Goal: Transaction & Acquisition: Purchase product/service

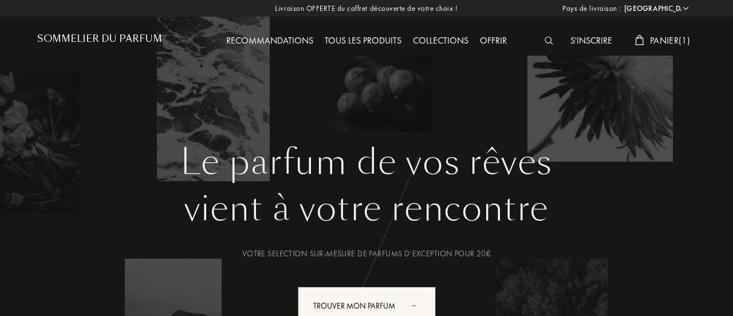
select select "FR"
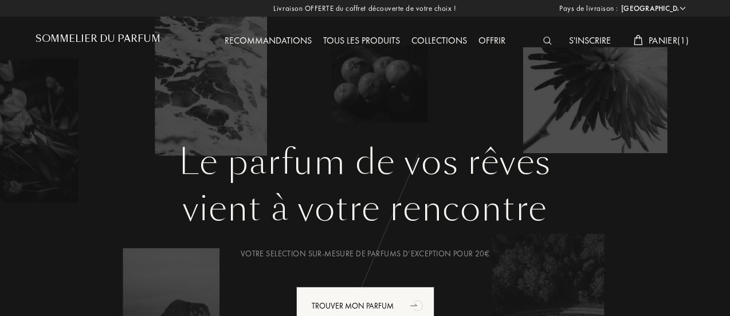
click at [342, 41] on div "Tous les produits" at bounding box center [361, 41] width 88 height 15
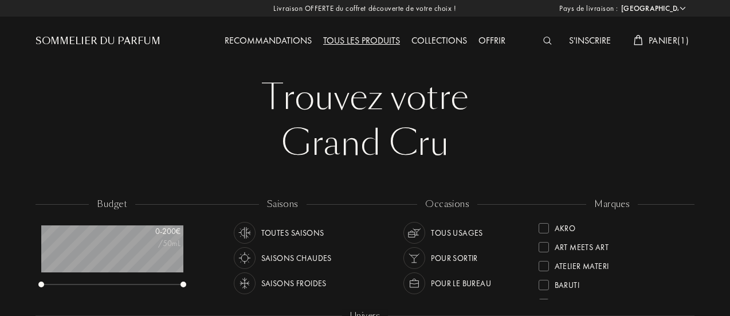
select select "FR"
click at [656, 39] on span "Panier ( 1 )" at bounding box center [668, 40] width 40 height 12
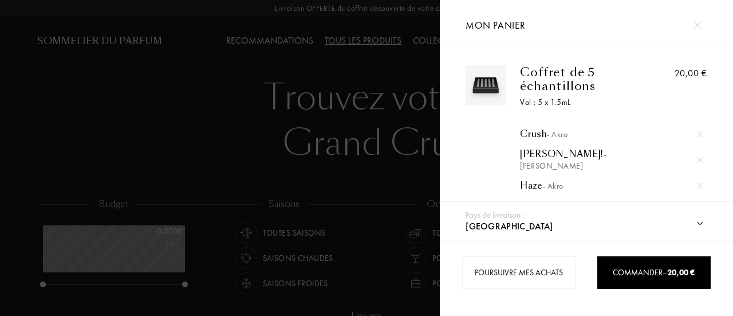
click at [696, 21] on img at bounding box center [697, 25] width 9 height 9
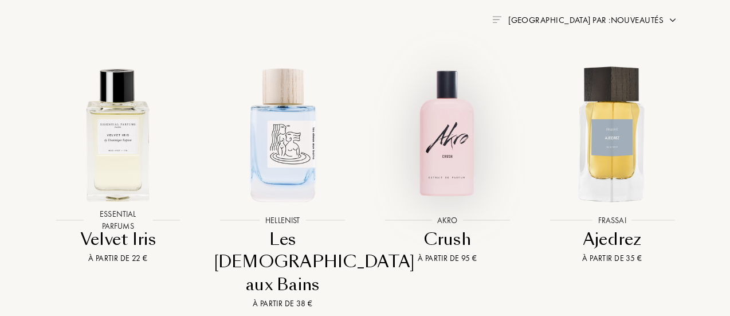
scroll to position [572, 0]
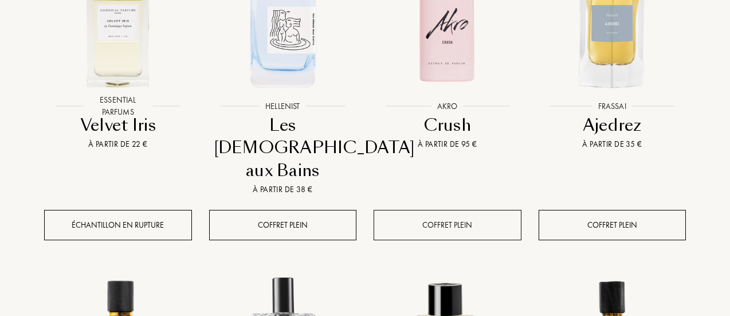
click at [444, 210] on div "Coffret plein" at bounding box center [447, 225] width 148 height 30
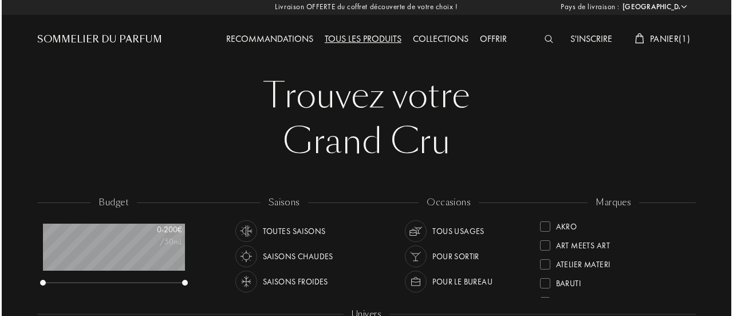
scroll to position [0, 0]
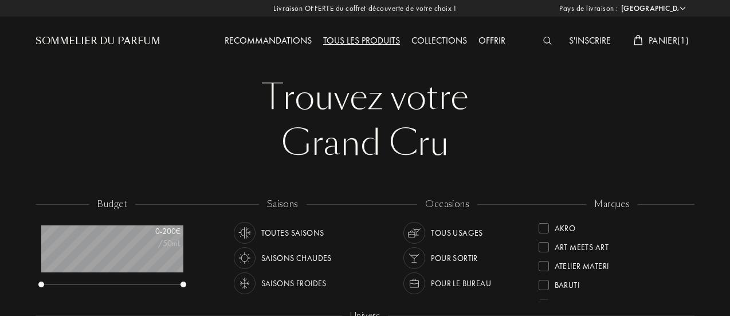
click at [652, 41] on span "Panier ( 1 )" at bounding box center [668, 40] width 40 height 12
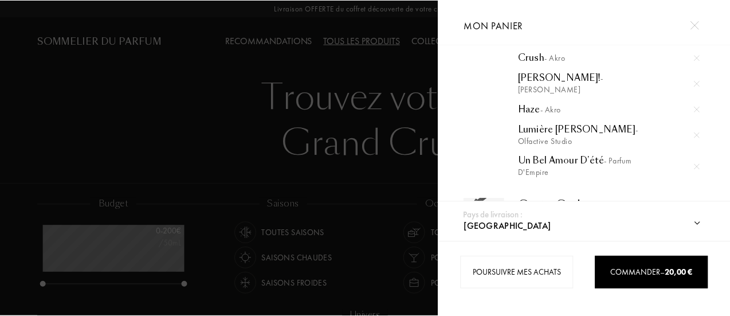
scroll to position [77, 0]
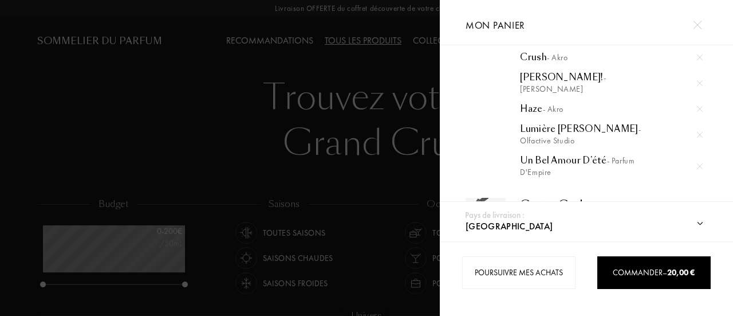
click at [702, 157] on div at bounding box center [699, 165] width 17 height 17
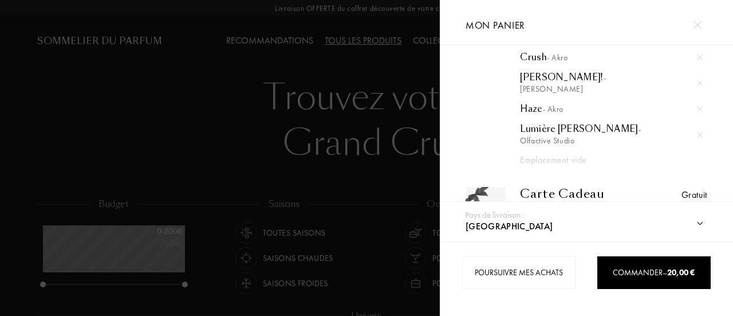
click at [697, 132] on img at bounding box center [700, 135] width 6 height 6
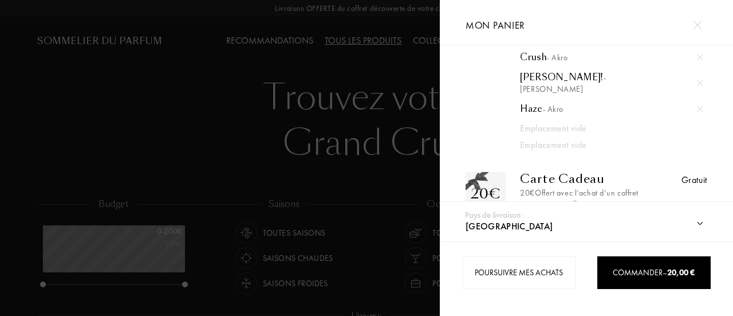
click at [697, 106] on img at bounding box center [700, 109] width 6 height 6
click at [697, 74] on div at bounding box center [699, 82] width 17 height 17
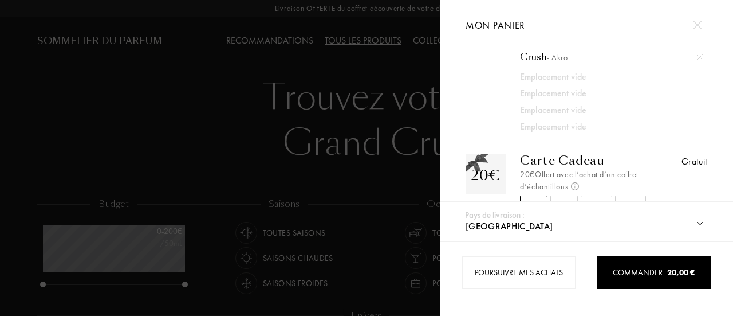
click at [418, 57] on div at bounding box center [220, 158] width 440 height 316
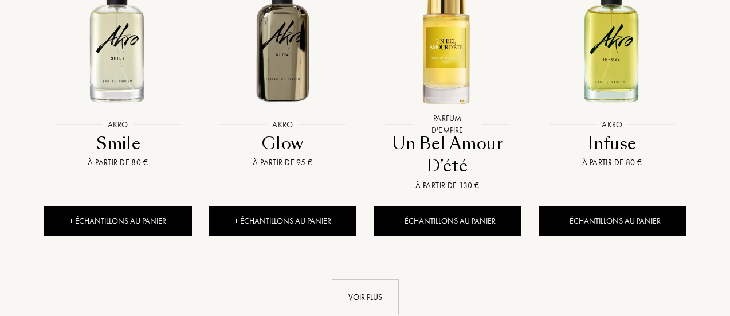
scroll to position [1185, 0]
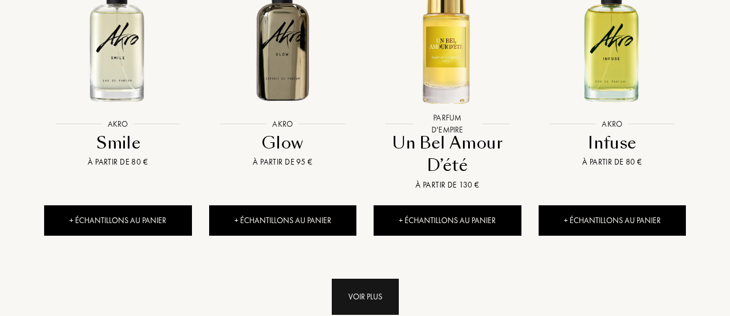
click at [361, 278] on div "Voir plus" at bounding box center [365, 296] width 67 height 36
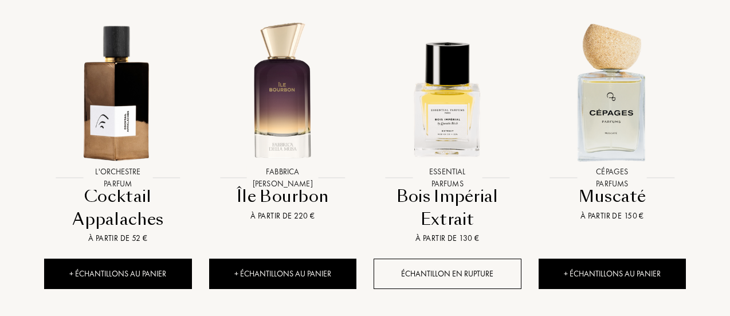
scroll to position [1760, 0]
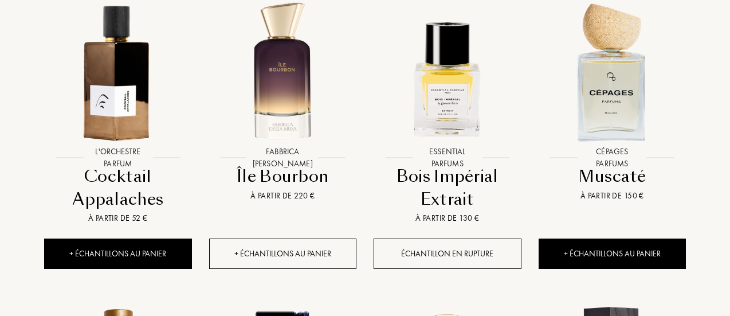
click at [320, 238] on div "+ Échantillons au panier" at bounding box center [283, 253] width 148 height 30
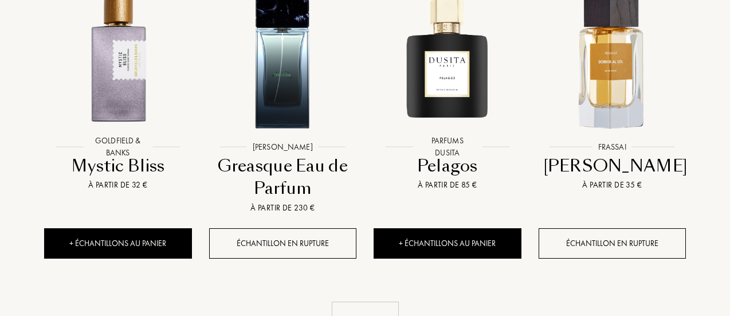
scroll to position [2247, 0]
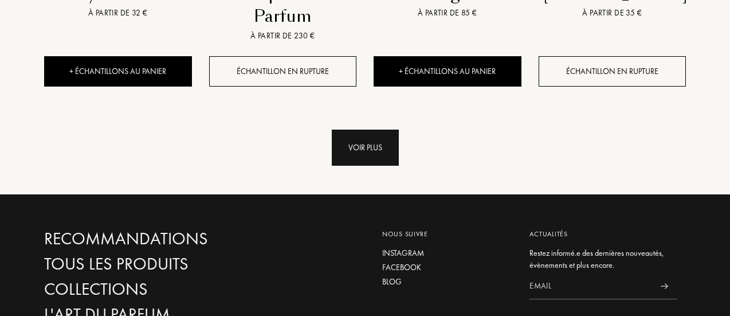
click at [353, 129] on div "Voir plus" at bounding box center [365, 147] width 67 height 36
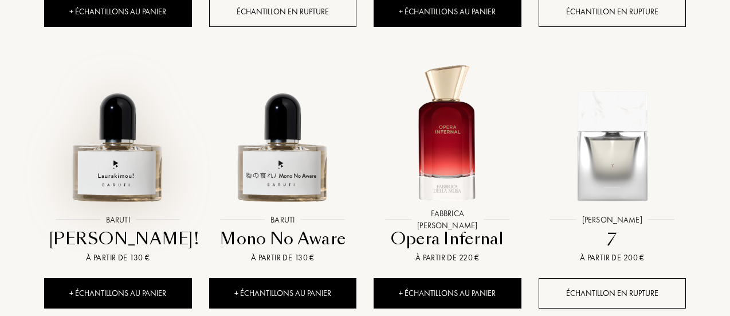
scroll to position [2351, 0]
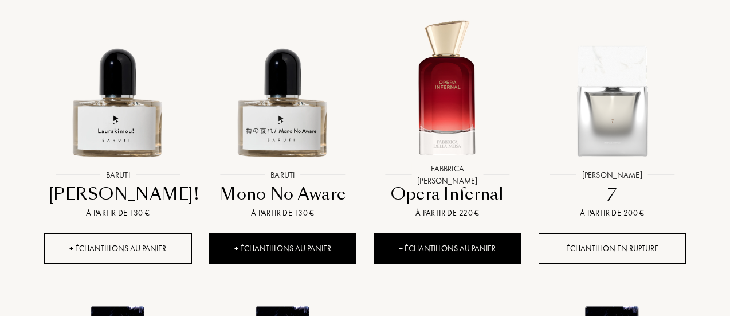
click at [164, 233] on div "+ Échantillons au panier" at bounding box center [118, 248] width 148 height 30
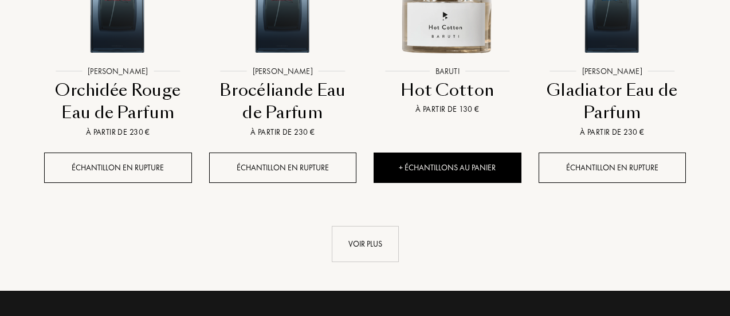
scroll to position [3041, 0]
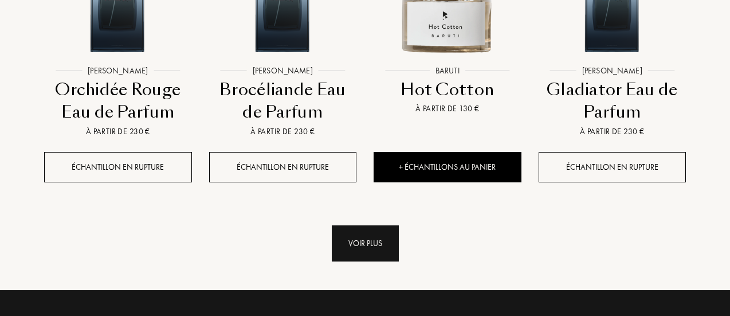
click at [375, 225] on div "Voir plus" at bounding box center [365, 243] width 67 height 36
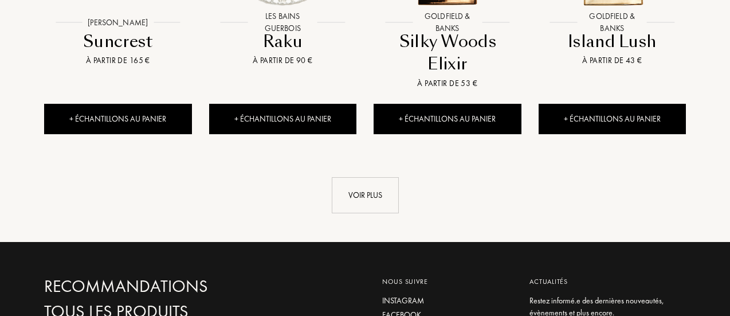
scroll to position [3957, 0]
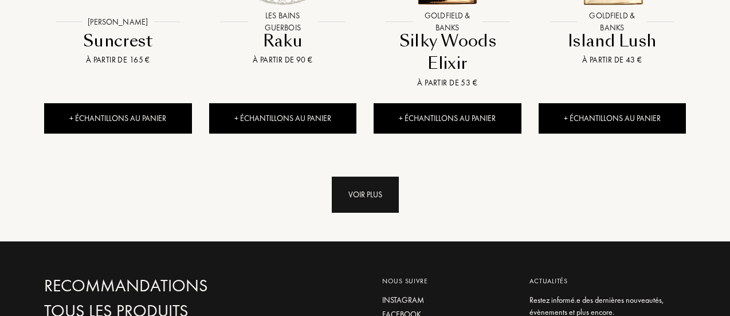
click at [368, 176] on div "Voir plus" at bounding box center [365, 194] width 67 height 36
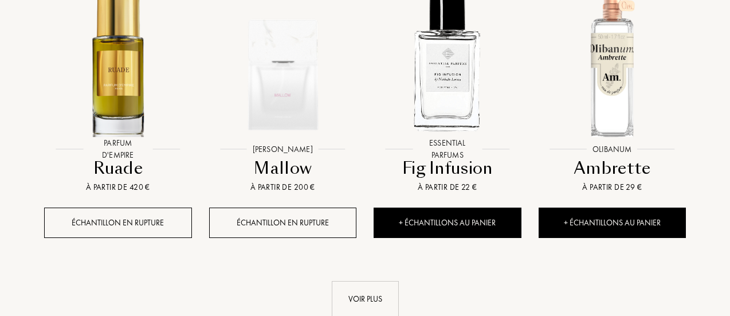
scroll to position [4748, 0]
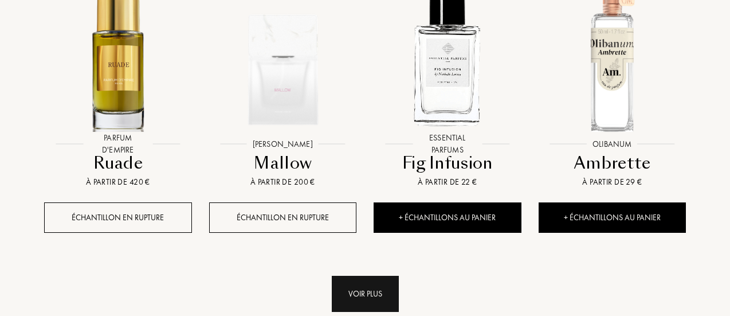
click at [352, 275] on div "Voir plus" at bounding box center [365, 293] width 67 height 36
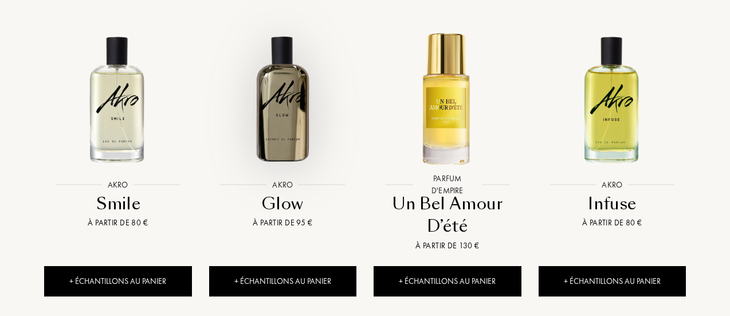
scroll to position [1126, 0]
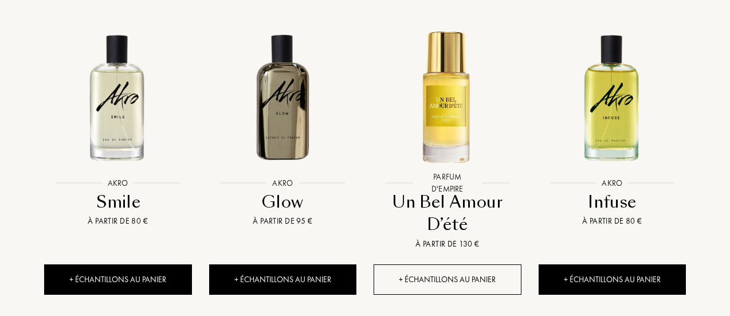
click at [432, 264] on div "+ Échantillons au panier" at bounding box center [447, 279] width 148 height 30
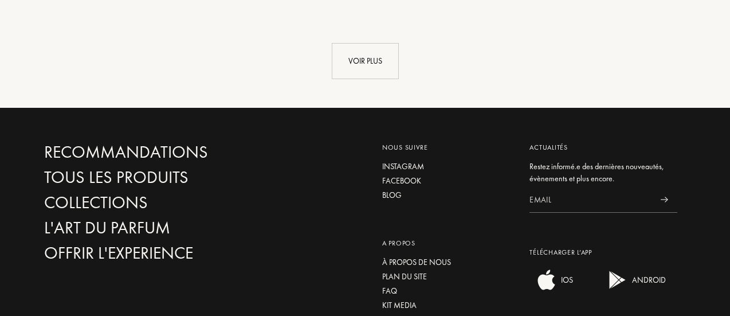
scroll to position [5848, 0]
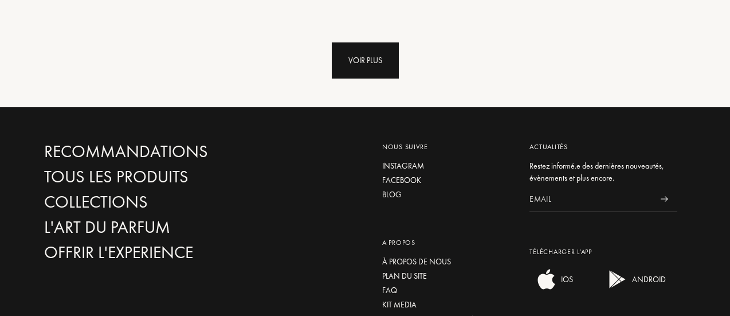
click at [356, 44] on div "Voir plus" at bounding box center [365, 60] width 67 height 36
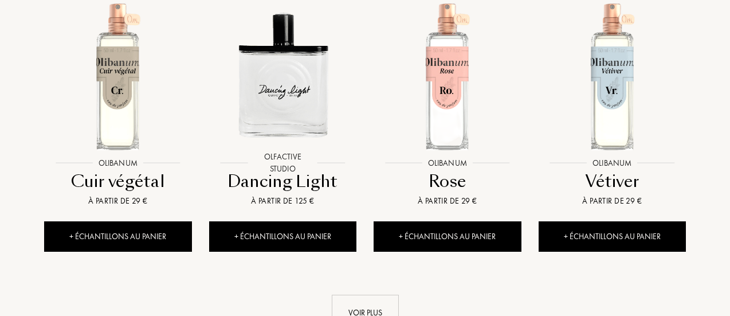
scroll to position [6441, 0]
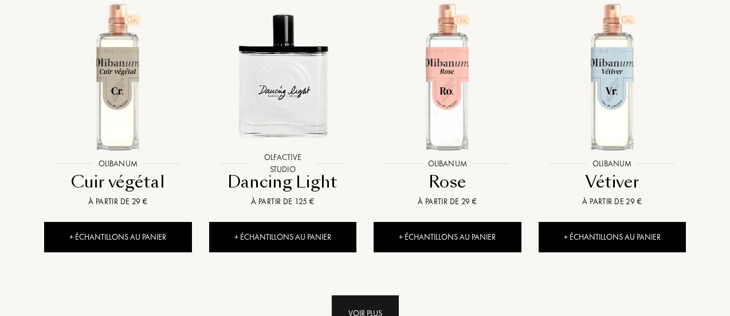
click at [350, 295] on div "Voir plus" at bounding box center [365, 313] width 67 height 36
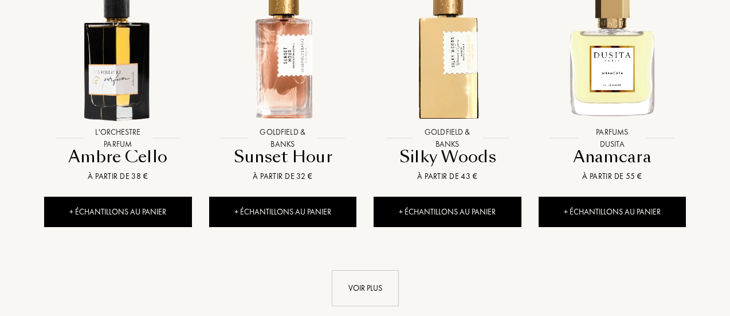
scroll to position [7312, 0]
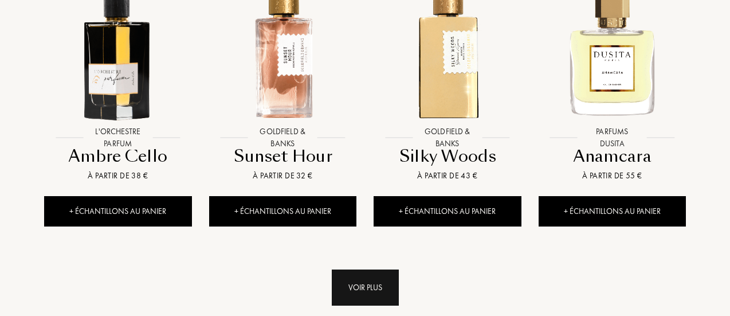
click at [357, 269] on div "Voir plus" at bounding box center [365, 287] width 67 height 36
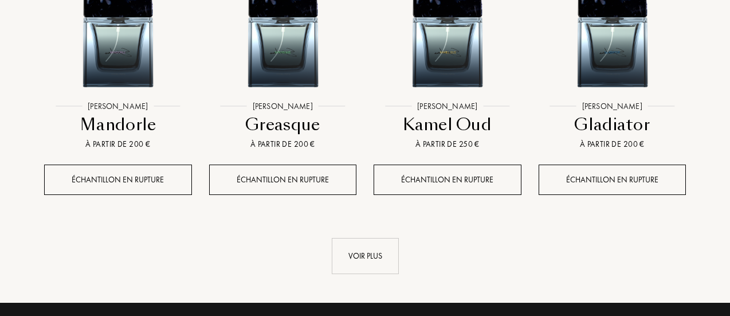
scroll to position [8287, 0]
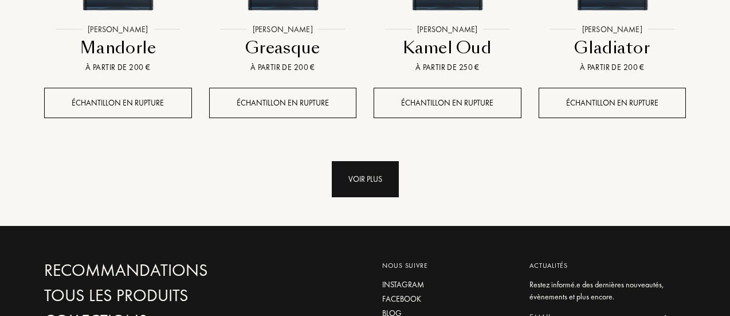
click at [356, 161] on div "Voir plus" at bounding box center [365, 179] width 67 height 36
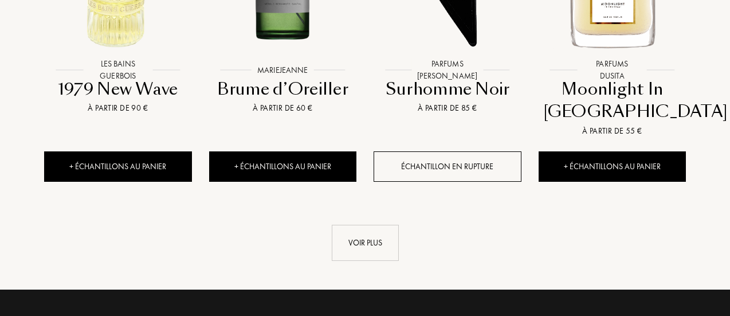
scroll to position [9092, 0]
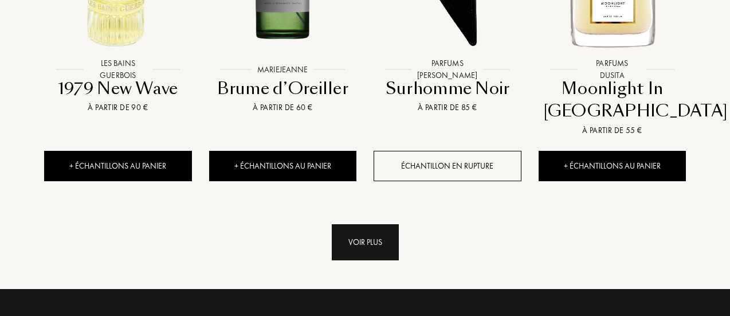
click at [354, 224] on div "Voir plus" at bounding box center [365, 242] width 67 height 36
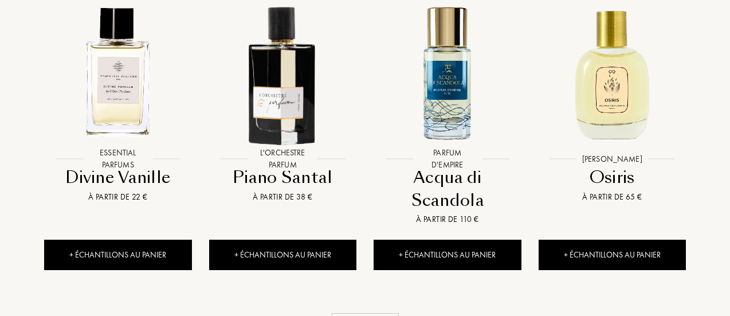
scroll to position [9942, 0]
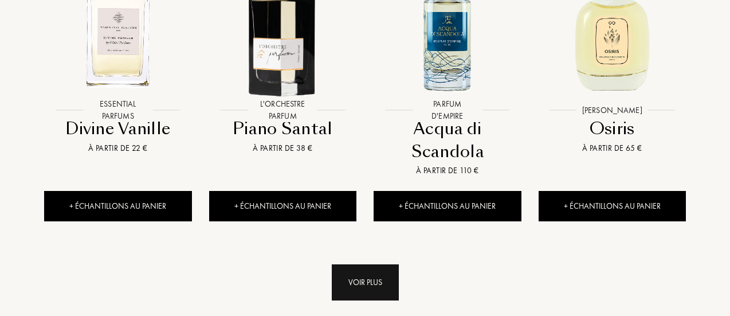
click at [362, 264] on div "Voir plus" at bounding box center [365, 282] width 67 height 36
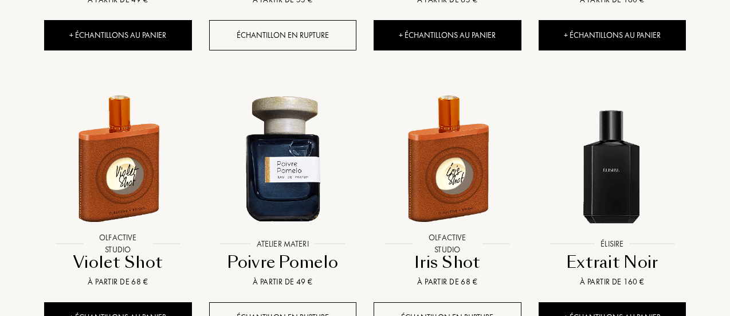
scroll to position [10791, 0]
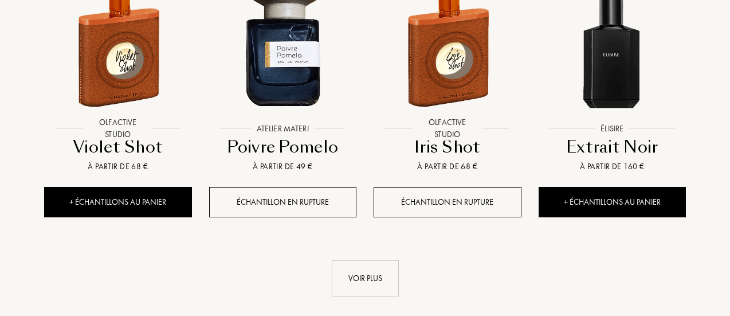
click at [362, 260] on div "Voir plus" at bounding box center [365, 278] width 67 height 36
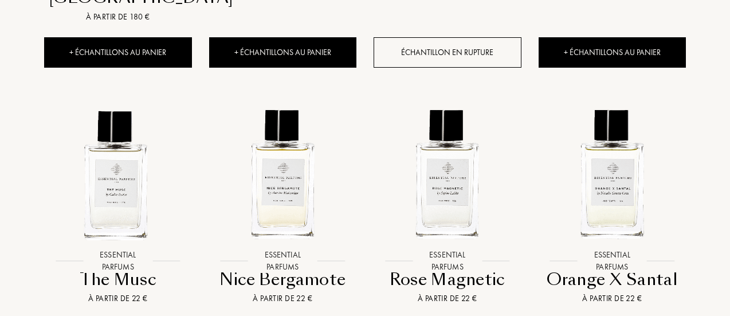
scroll to position [11643, 0]
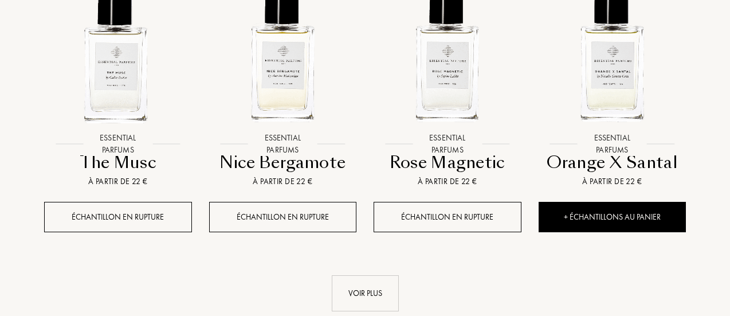
click at [362, 275] on div "Voir plus" at bounding box center [365, 293] width 67 height 36
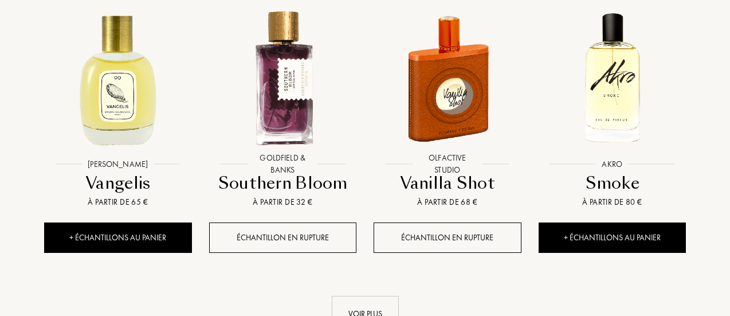
scroll to position [12491, 0]
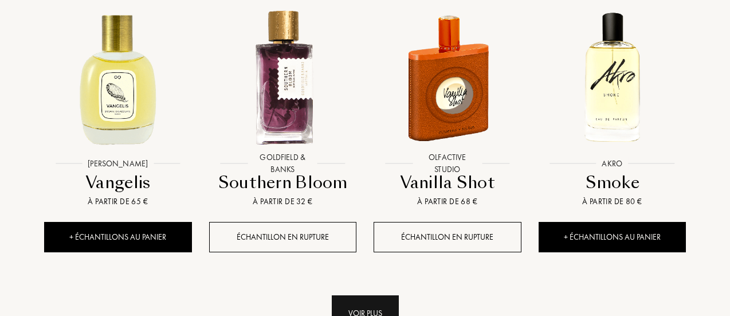
click at [369, 295] on div "Voir plus" at bounding box center [365, 313] width 67 height 36
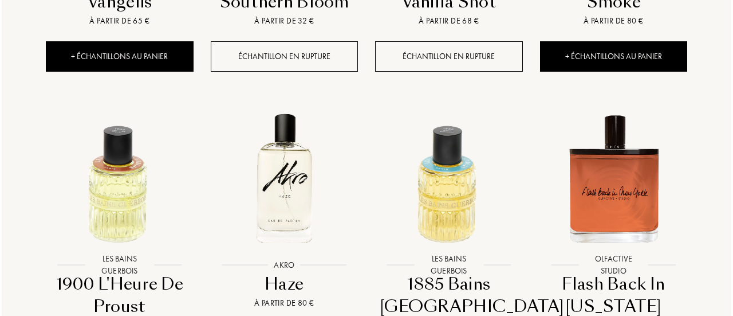
scroll to position [12672, 0]
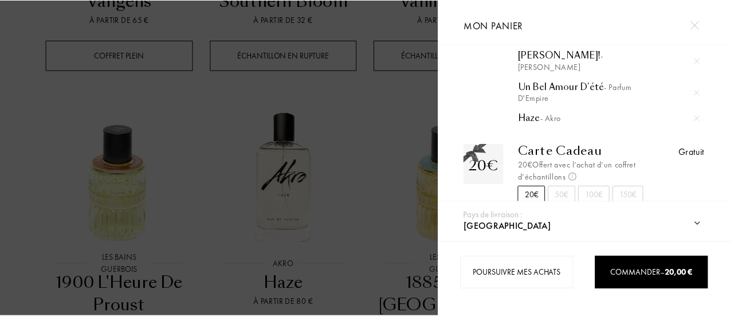
scroll to position [131, 0]
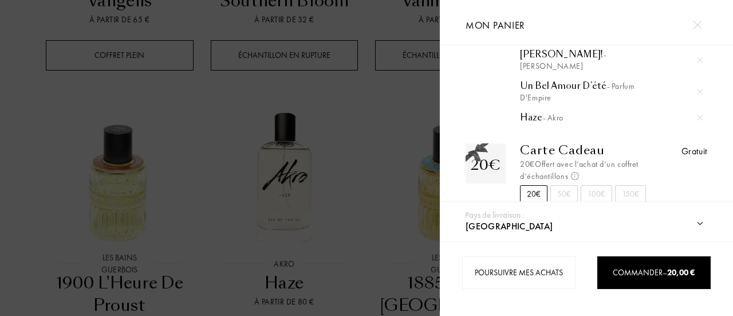
click at [377, 96] on div at bounding box center [220, 158] width 440 height 316
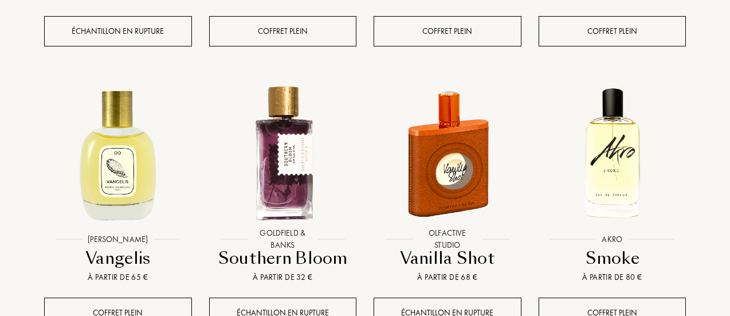
scroll to position [12415, 0]
